Goal: Navigation & Orientation: Find specific page/section

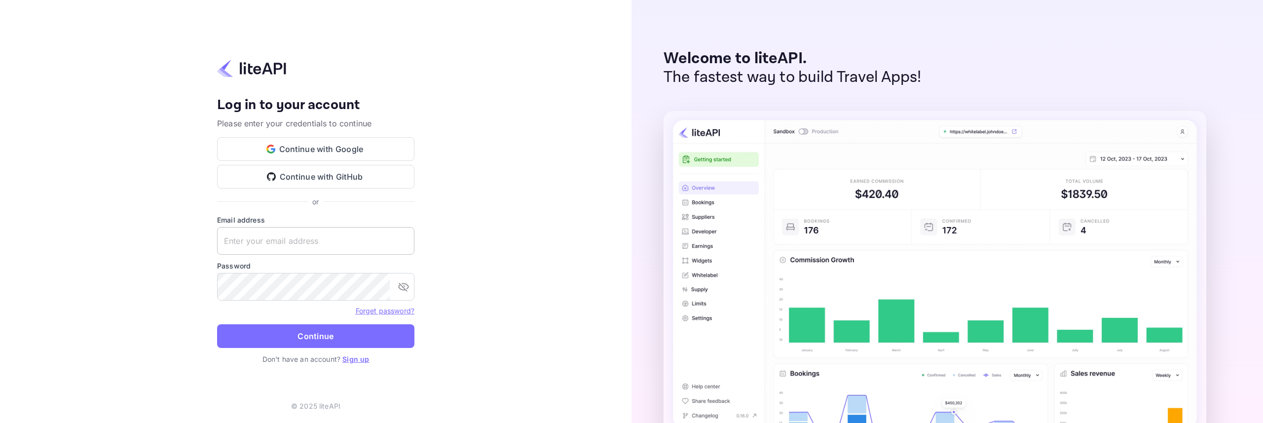
click at [285, 247] on input "text" at bounding box center [315, 241] width 197 height 28
type input "[EMAIL_ADDRESS][DOMAIN_NAME]"
click at [327, 334] on button "Continue" at bounding box center [315, 336] width 197 height 24
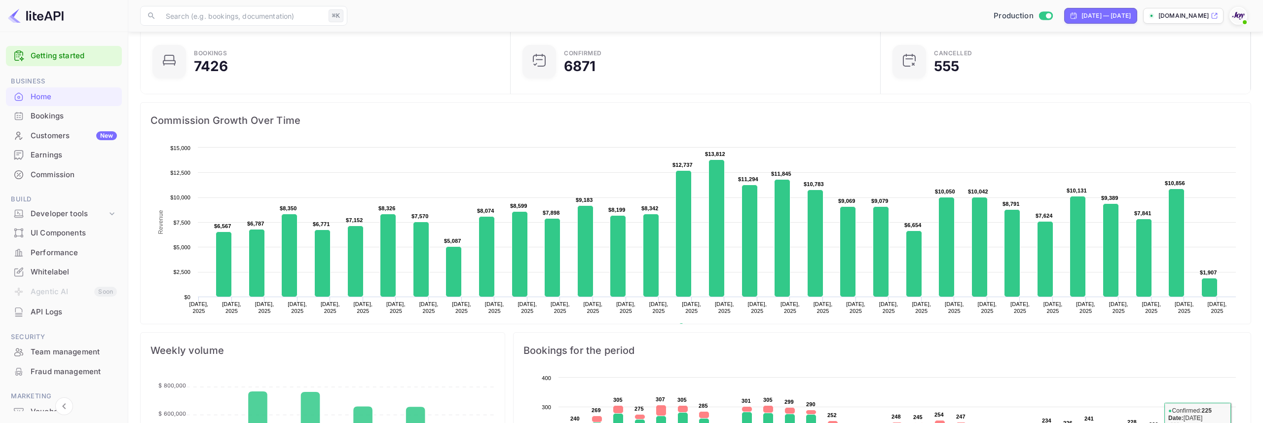
scroll to position [16, 0]
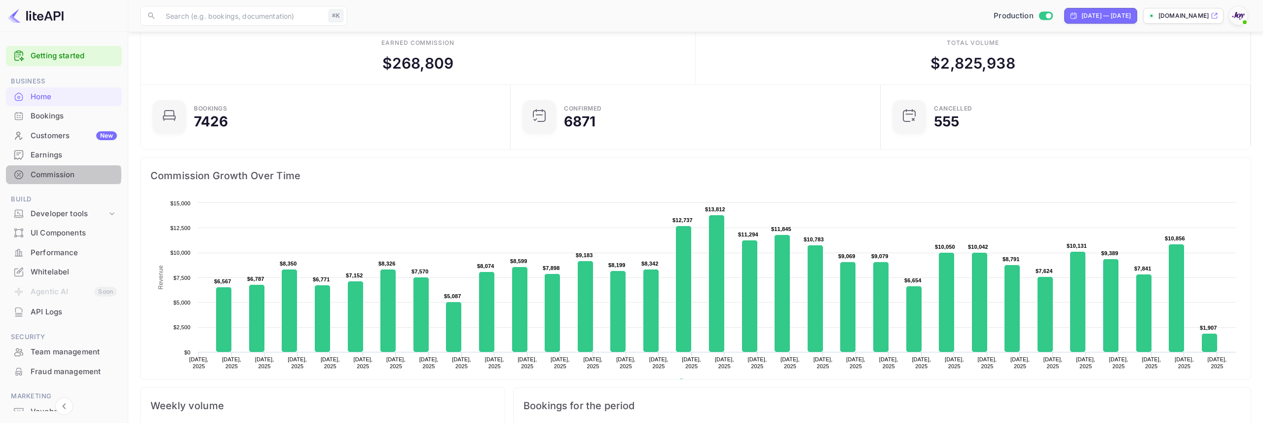
click at [53, 174] on div "Commission" at bounding box center [74, 174] width 86 height 11
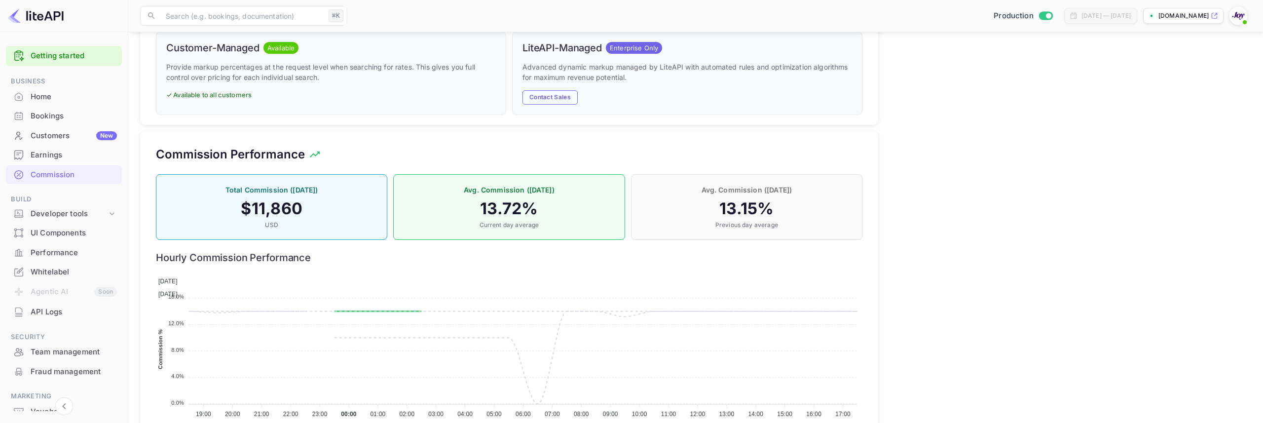
scroll to position [677, 0]
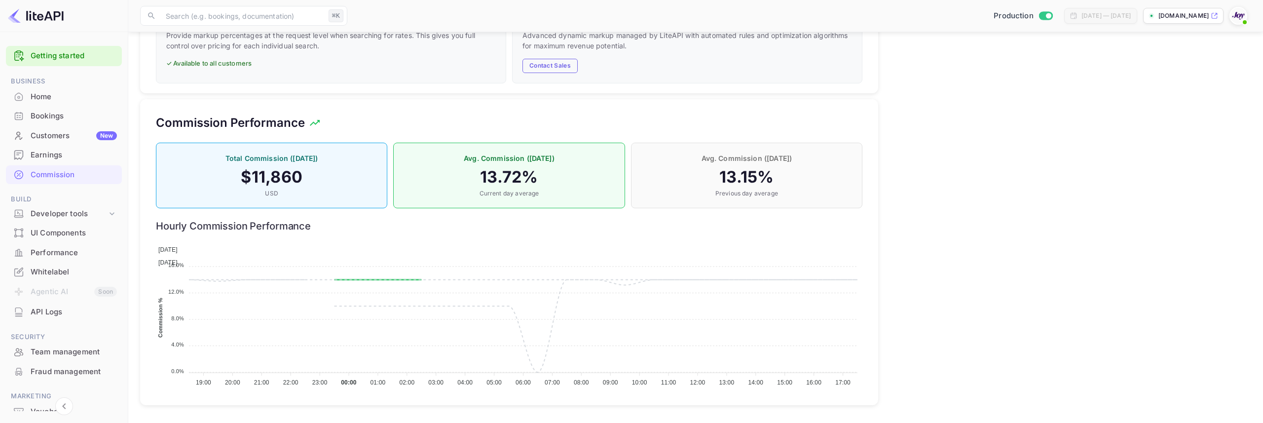
click at [42, 97] on div "Home" at bounding box center [74, 96] width 86 height 11
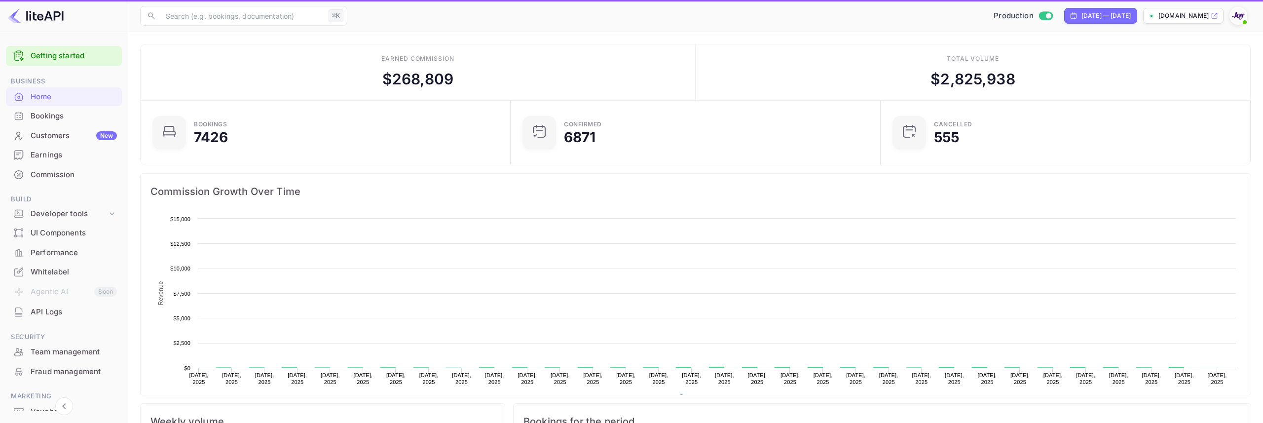
scroll to position [160, 364]
